Goal: Information Seeking & Learning: Get advice/opinions

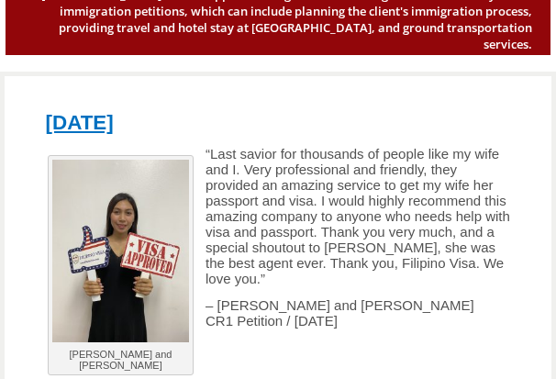
scroll to position [183, 0]
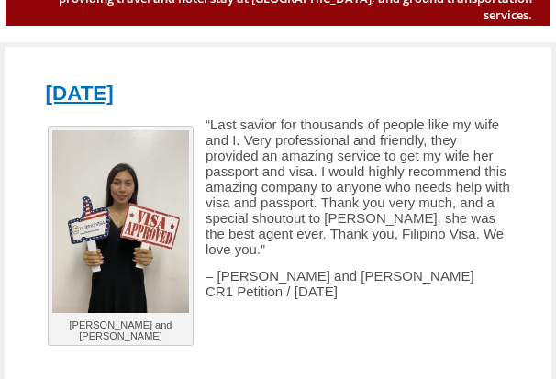
click at [332, 218] on p "“Last savior for thousands of people like my wife and I. Very professional and …" at bounding box center [278, 186] width 484 height 140
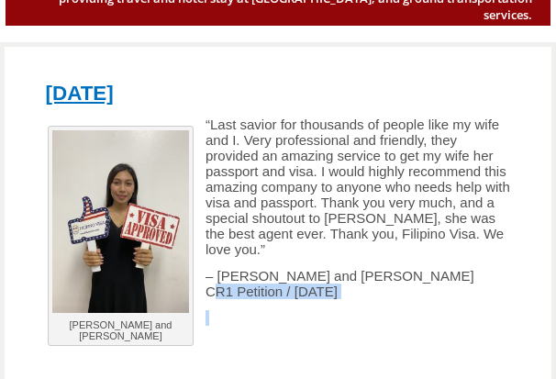
drag, startPoint x: 205, startPoint y: 281, endPoint x: 431, endPoint y: 292, distance: 226.8
click at [431, 292] on div "[PERSON_NAME] and [PERSON_NAME] “Last savior for thousands of people like my wi…" at bounding box center [278, 260] width 484 height 289
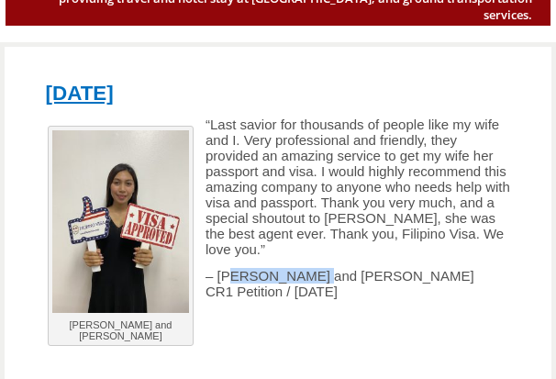
drag, startPoint x: 227, startPoint y: 260, endPoint x: 374, endPoint y: 260, distance: 146.8
click at [374, 268] on p "– [PERSON_NAME] and [PERSON_NAME] CR1 Petition / [DATE]" at bounding box center [278, 283] width 484 height 31
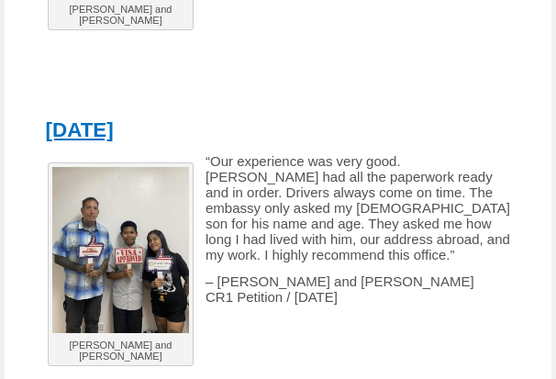
scroll to position [489, 0]
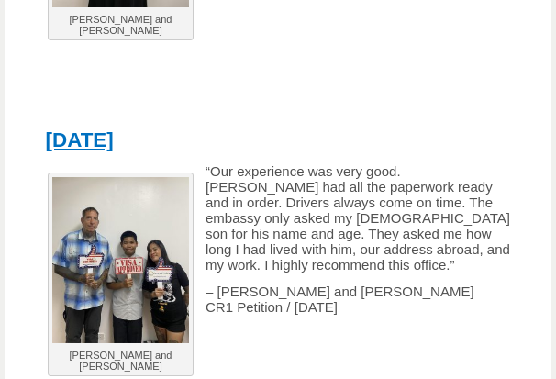
drag, startPoint x: 205, startPoint y: 299, endPoint x: 413, endPoint y: 305, distance: 207.4
click at [413, 305] on p "– [PERSON_NAME] and [PERSON_NAME] CR1 Petition / [DATE]" at bounding box center [278, 298] width 484 height 31
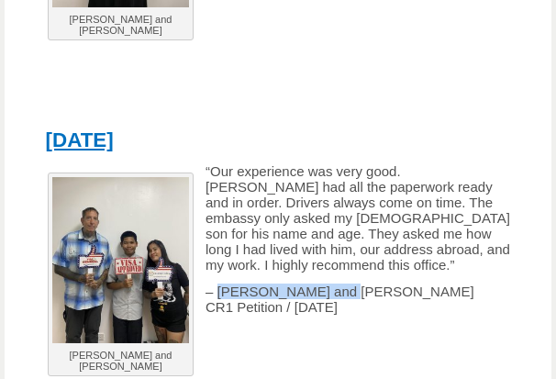
drag, startPoint x: 362, startPoint y: 288, endPoint x: 219, endPoint y: 283, distance: 143.2
click at [219, 283] on p "– [PERSON_NAME] and [PERSON_NAME] CR1 Petition / [DATE]" at bounding box center [278, 298] width 484 height 31
click at [327, 284] on span "– [PERSON_NAME] and [PERSON_NAME] CR1 Petition / [DATE]" at bounding box center [339, 298] width 269 height 31
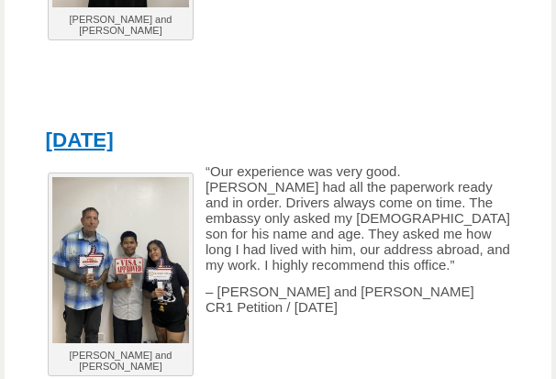
click at [363, 290] on p "– [PERSON_NAME] and [PERSON_NAME] CR1 Petition / [DATE]" at bounding box center [278, 298] width 484 height 31
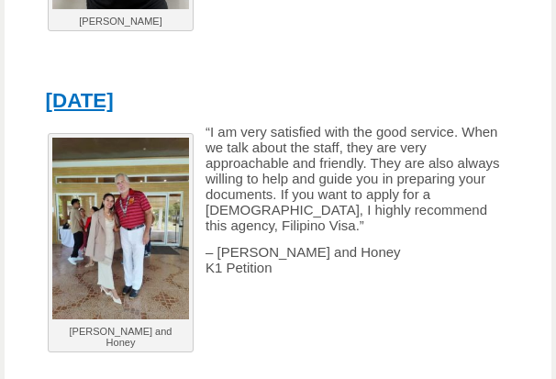
scroll to position [1039, 0]
